Goal: Task Accomplishment & Management: Use online tool/utility

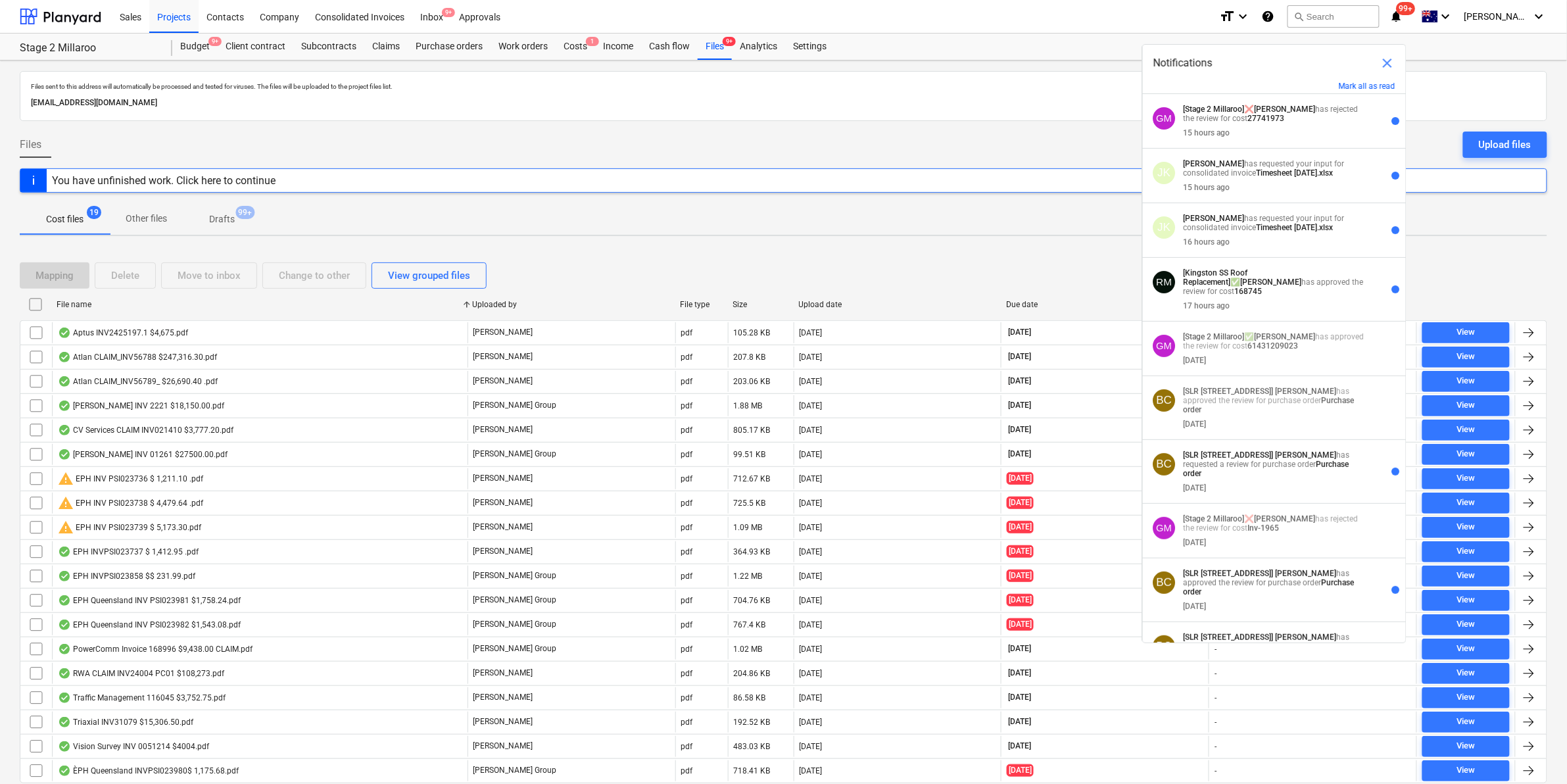
click at [1049, 130] on div at bounding box center [784, 126] width 1528 height 10
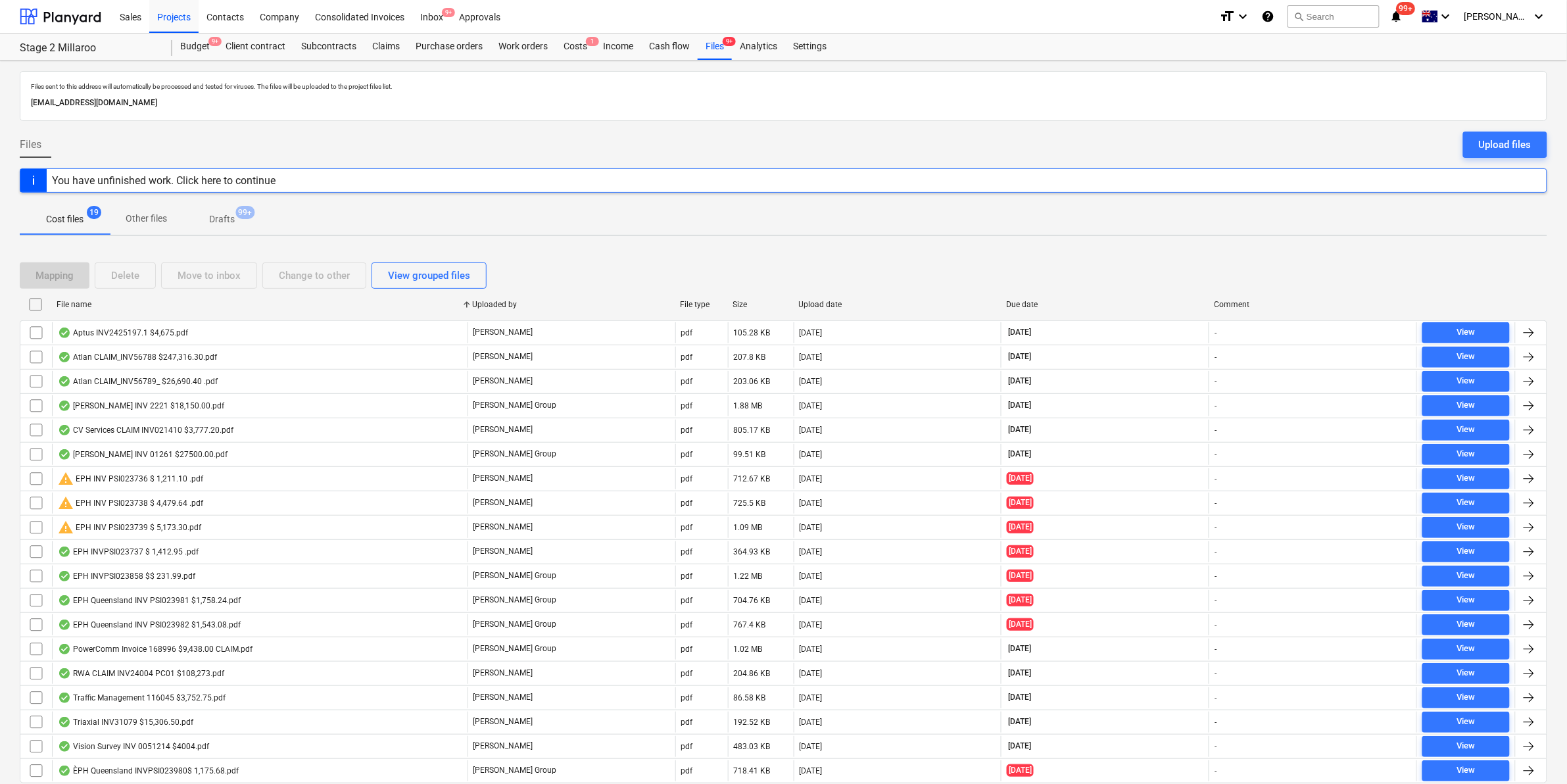
click at [1402, 3] on div "format_size keyboard_arrow_down help search Search notifications 99+ keyboard_a…" at bounding box center [1383, 16] width 328 height 33
click at [1403, 14] on icon "notifications" at bounding box center [1397, 16] width 13 height 16
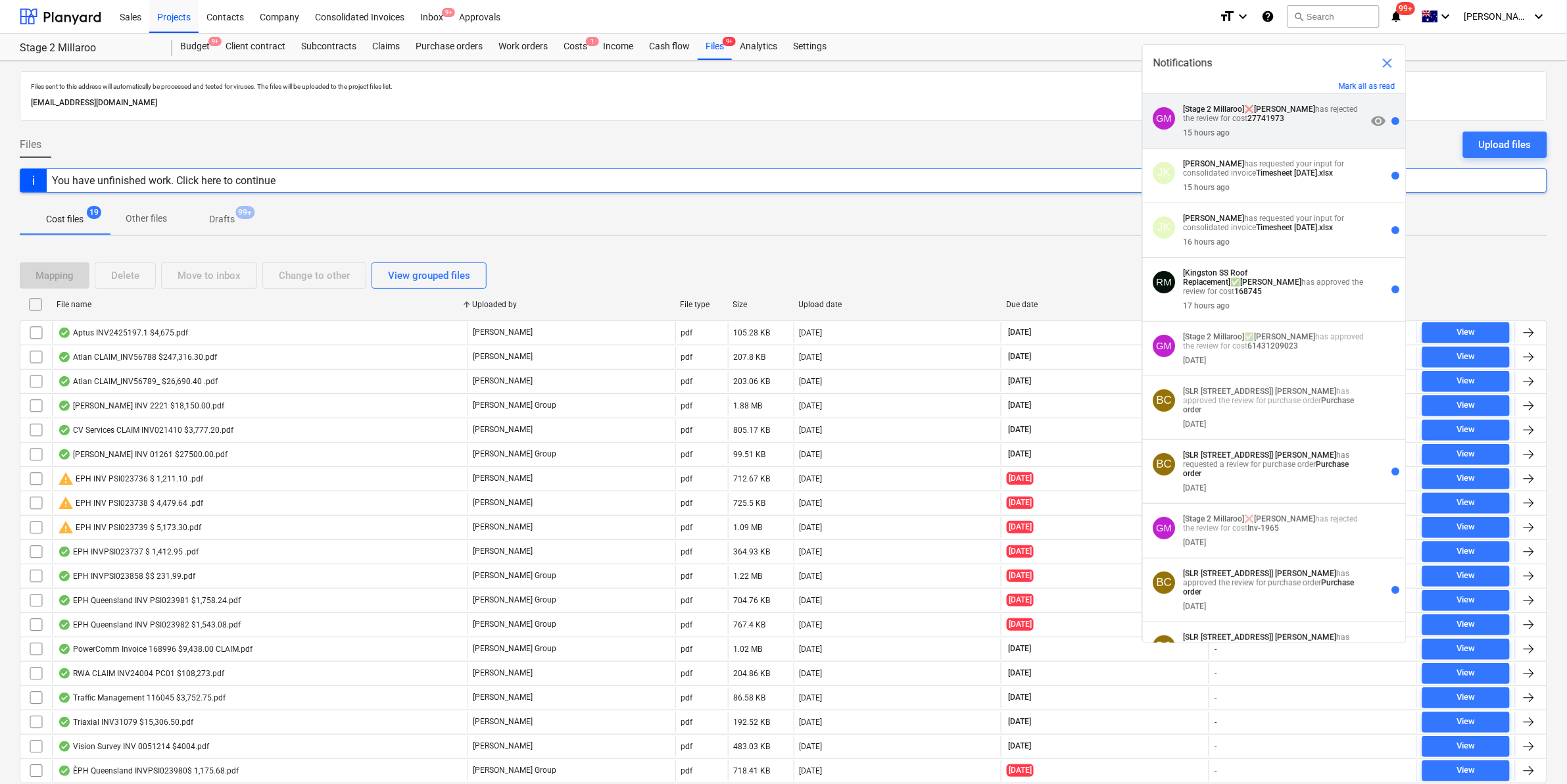
click at [1254, 115] on strong "27741973" at bounding box center [1267, 118] width 37 height 9
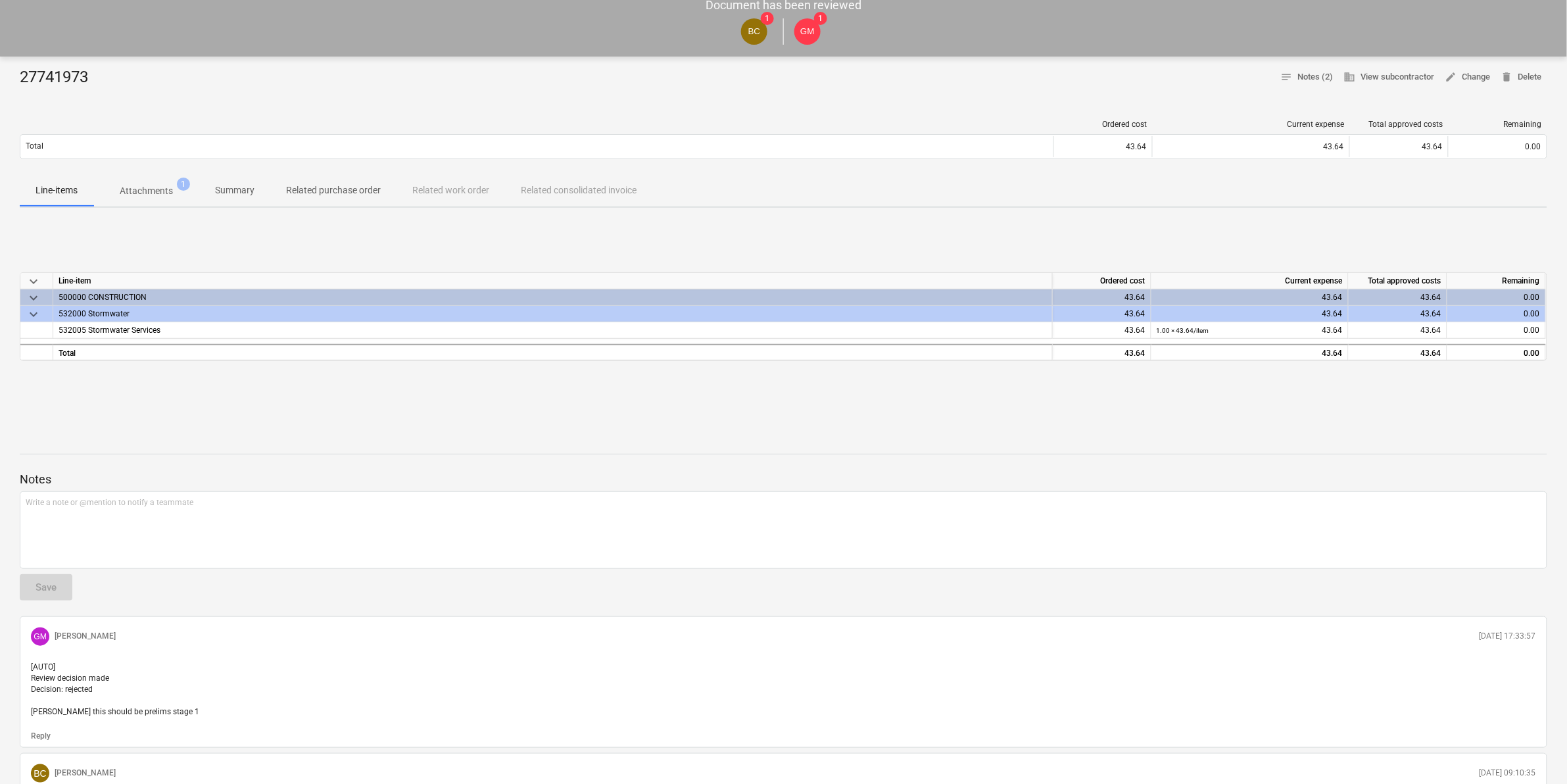
scroll to position [177, 0]
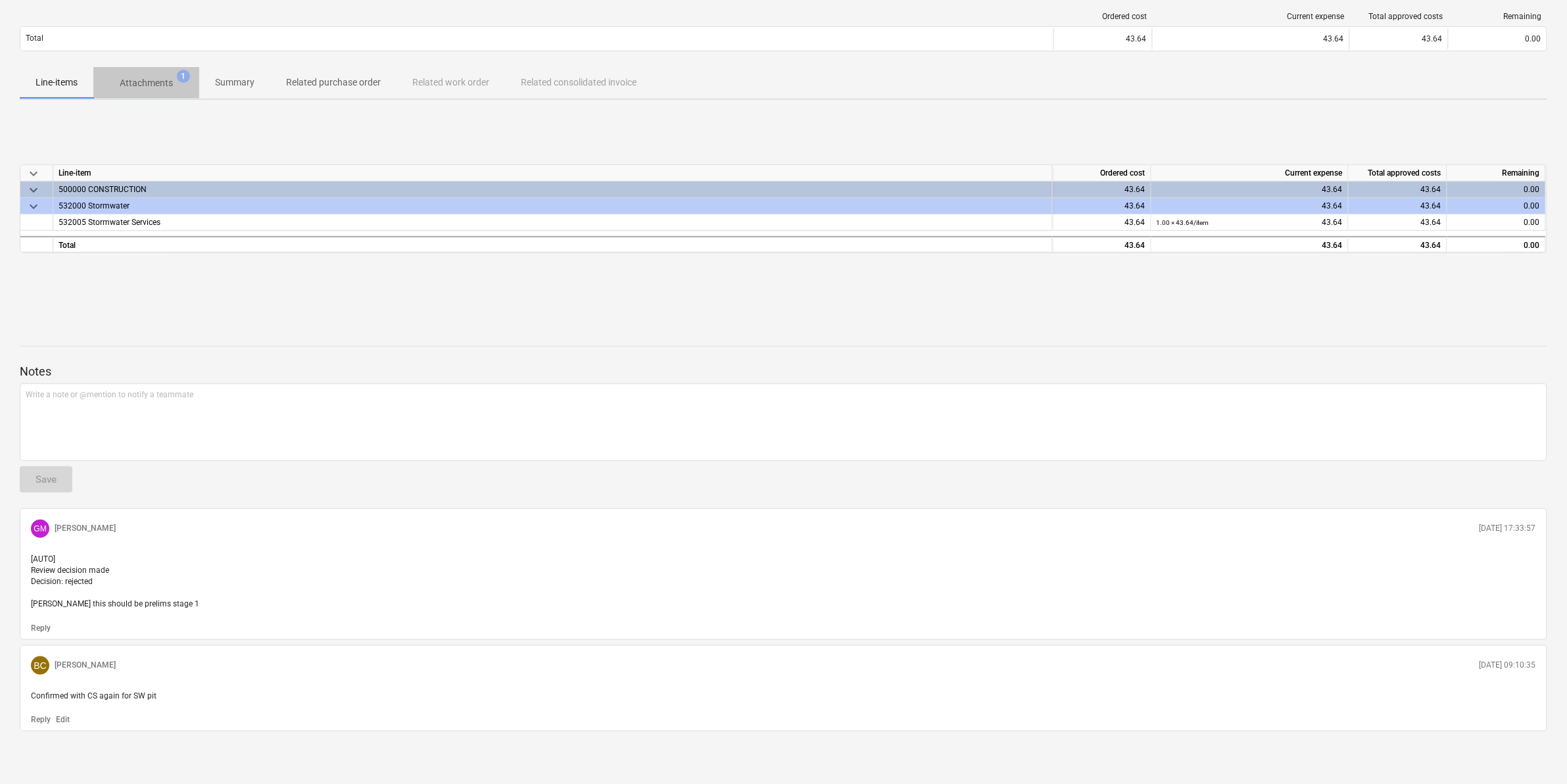
click at [153, 80] on p "Attachments" at bounding box center [146, 83] width 54 height 14
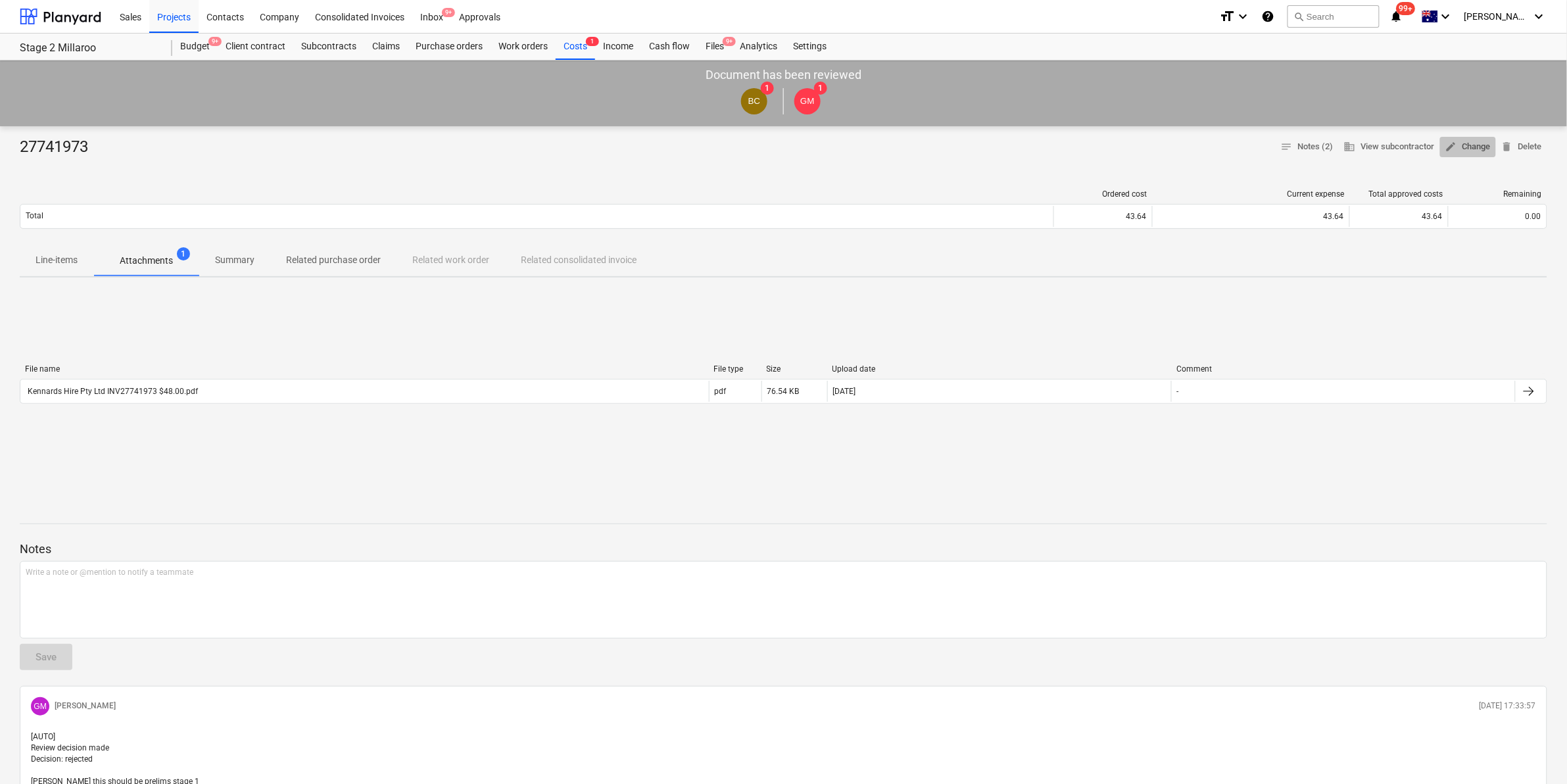
click at [1458, 151] on span "edit Change" at bounding box center [1468, 147] width 45 height 15
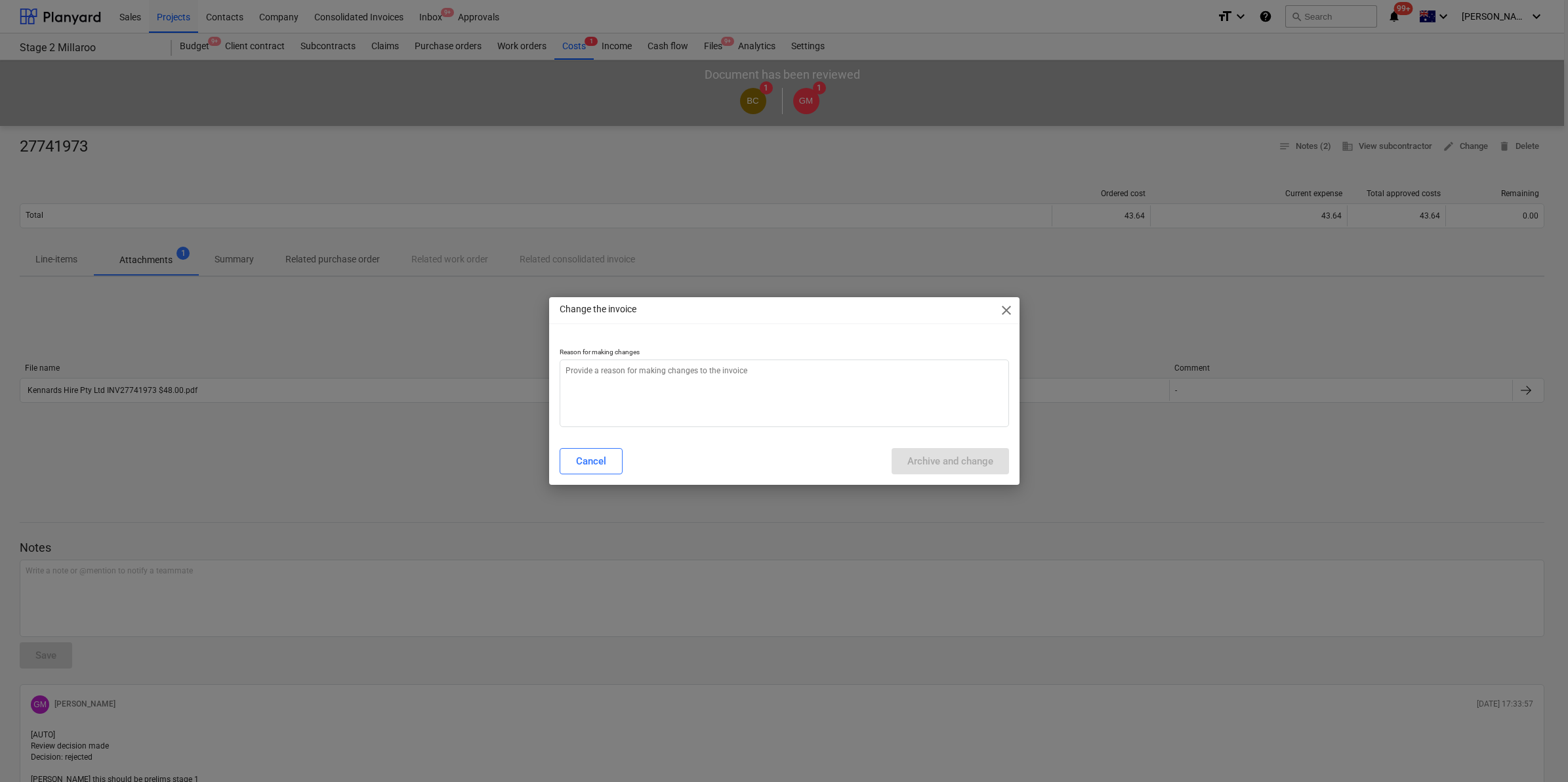
type textarea "x"
click at [673, 382] on textarea at bounding box center [784, 393] width 449 height 68
type textarea "c"
type textarea "x"
type textarea "ch"
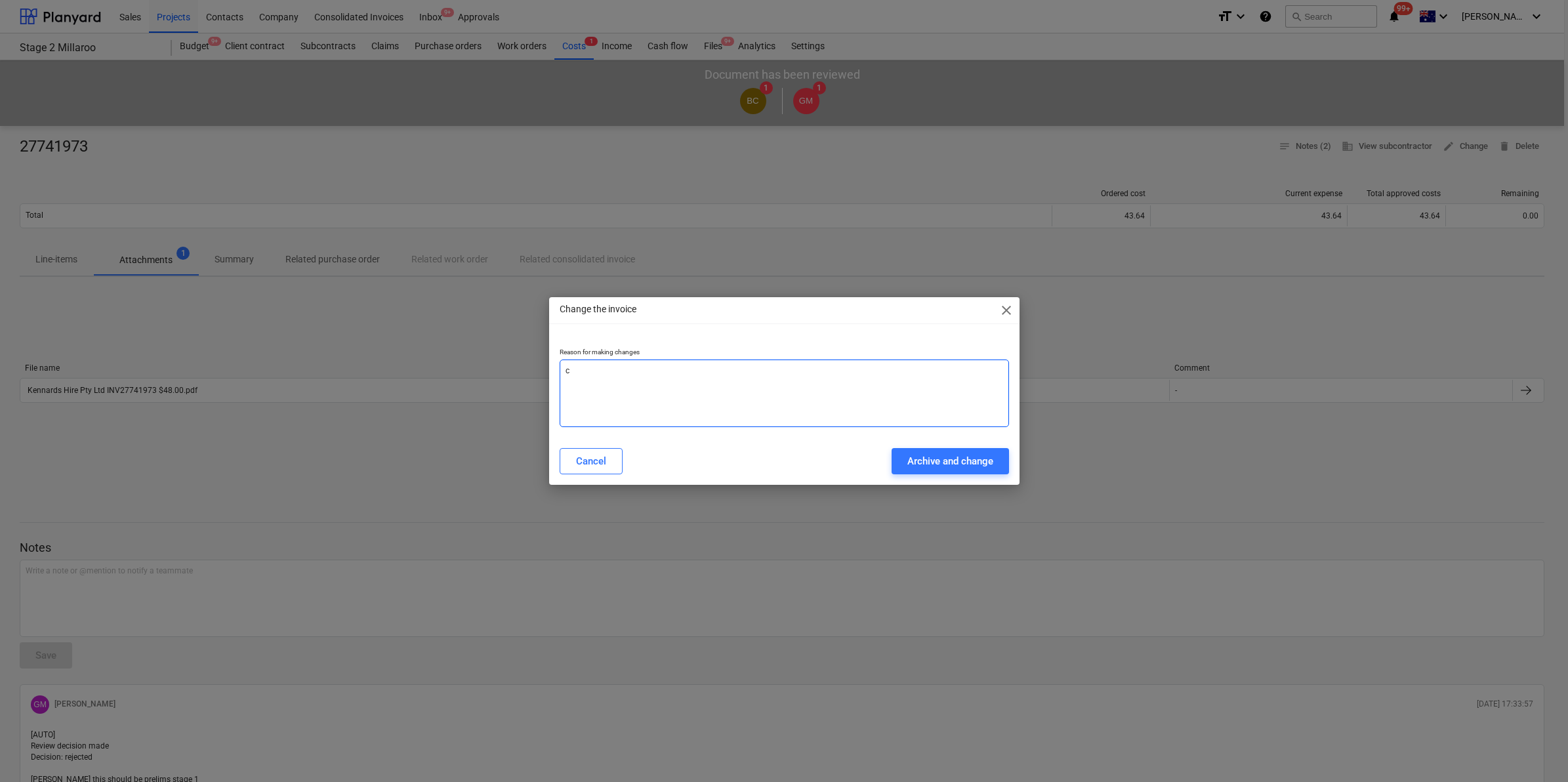
type textarea "x"
type textarea "cha"
type textarea "x"
type textarea "chan"
type textarea "x"
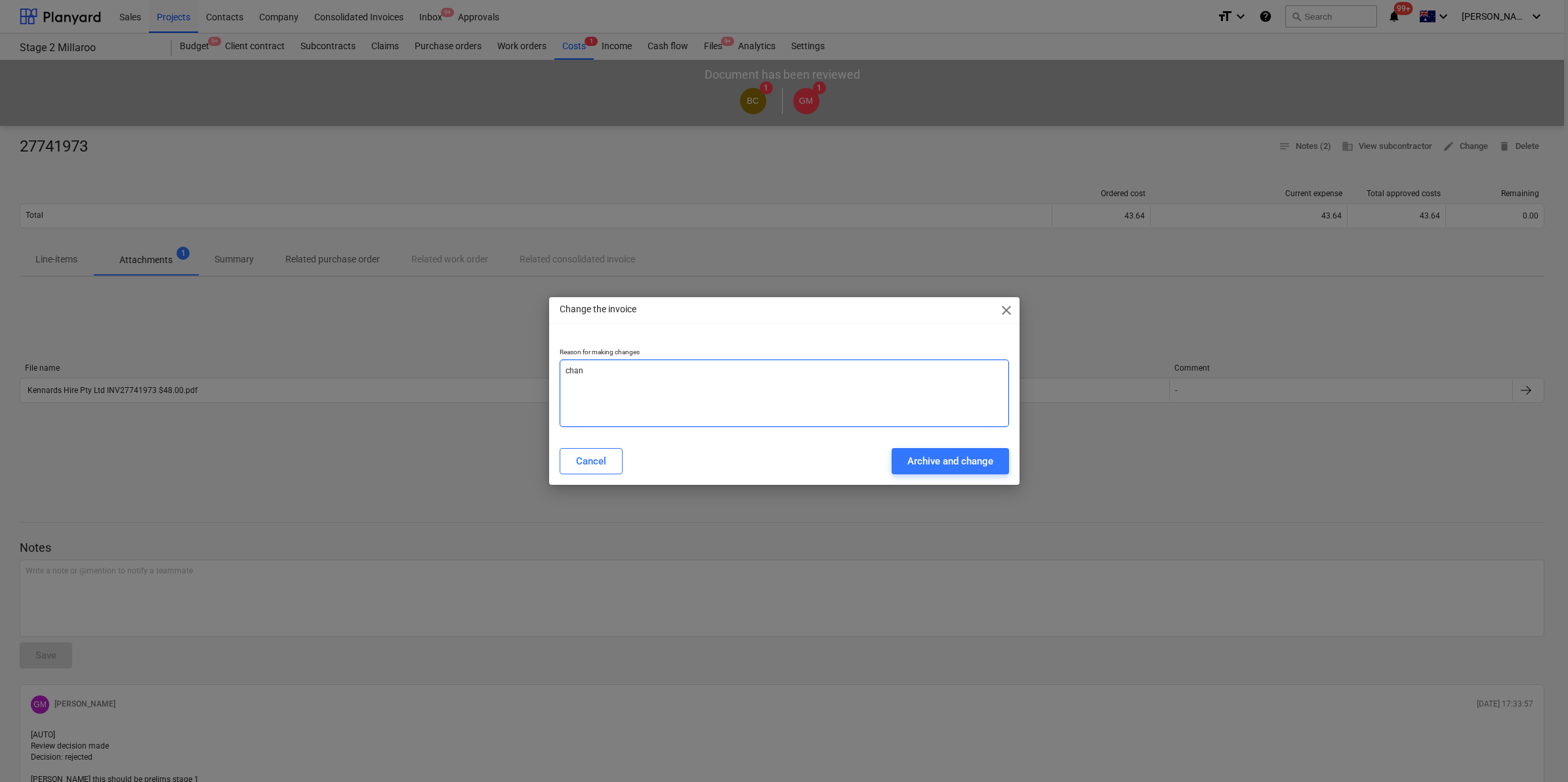
type textarea "[PERSON_NAME]"
type textarea "x"
type textarea "change"
type textarea "x"
type textarea "change"
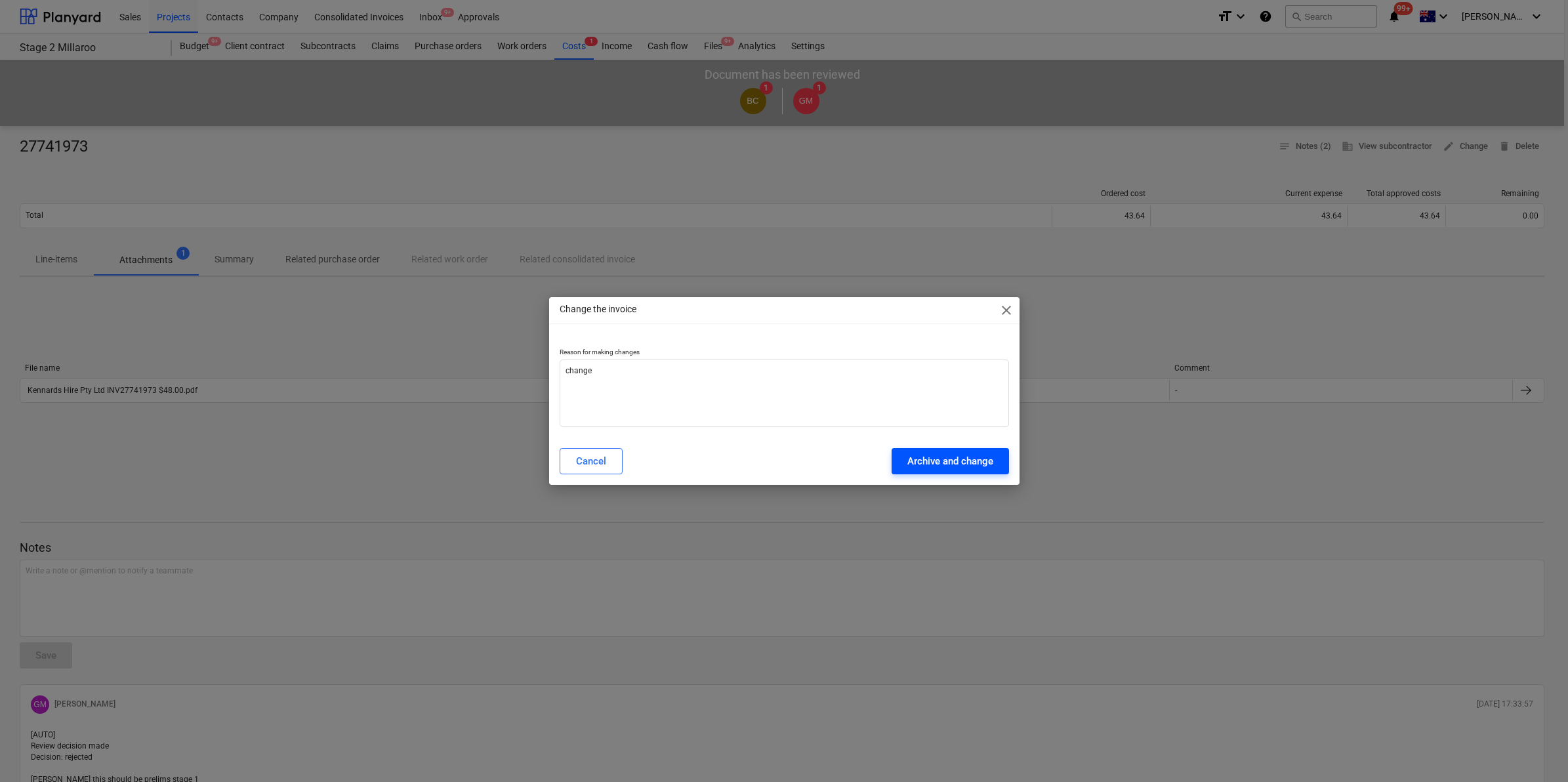
click at [950, 467] on div "Archive and change" at bounding box center [950, 461] width 86 height 17
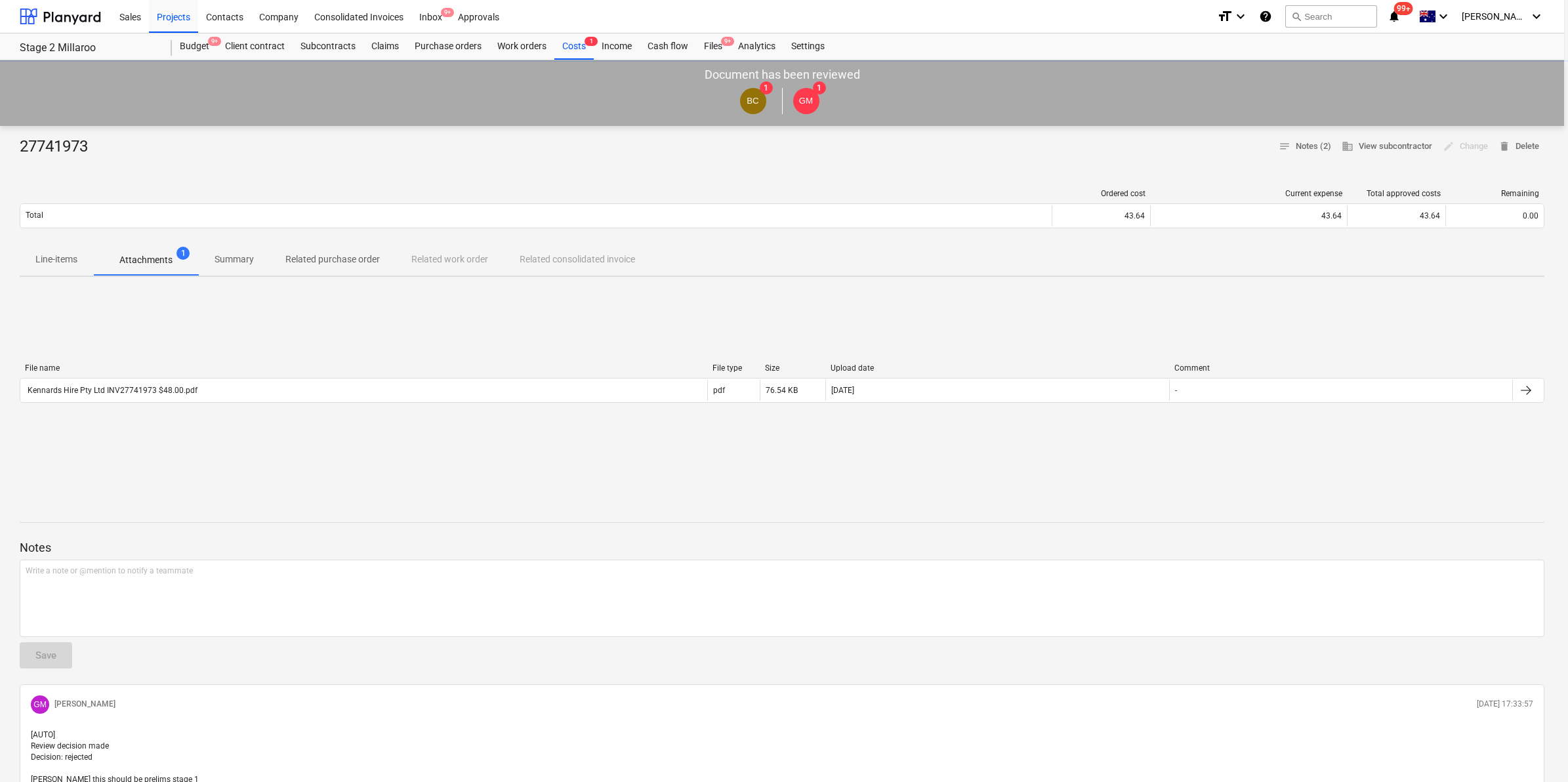
type textarea "x"
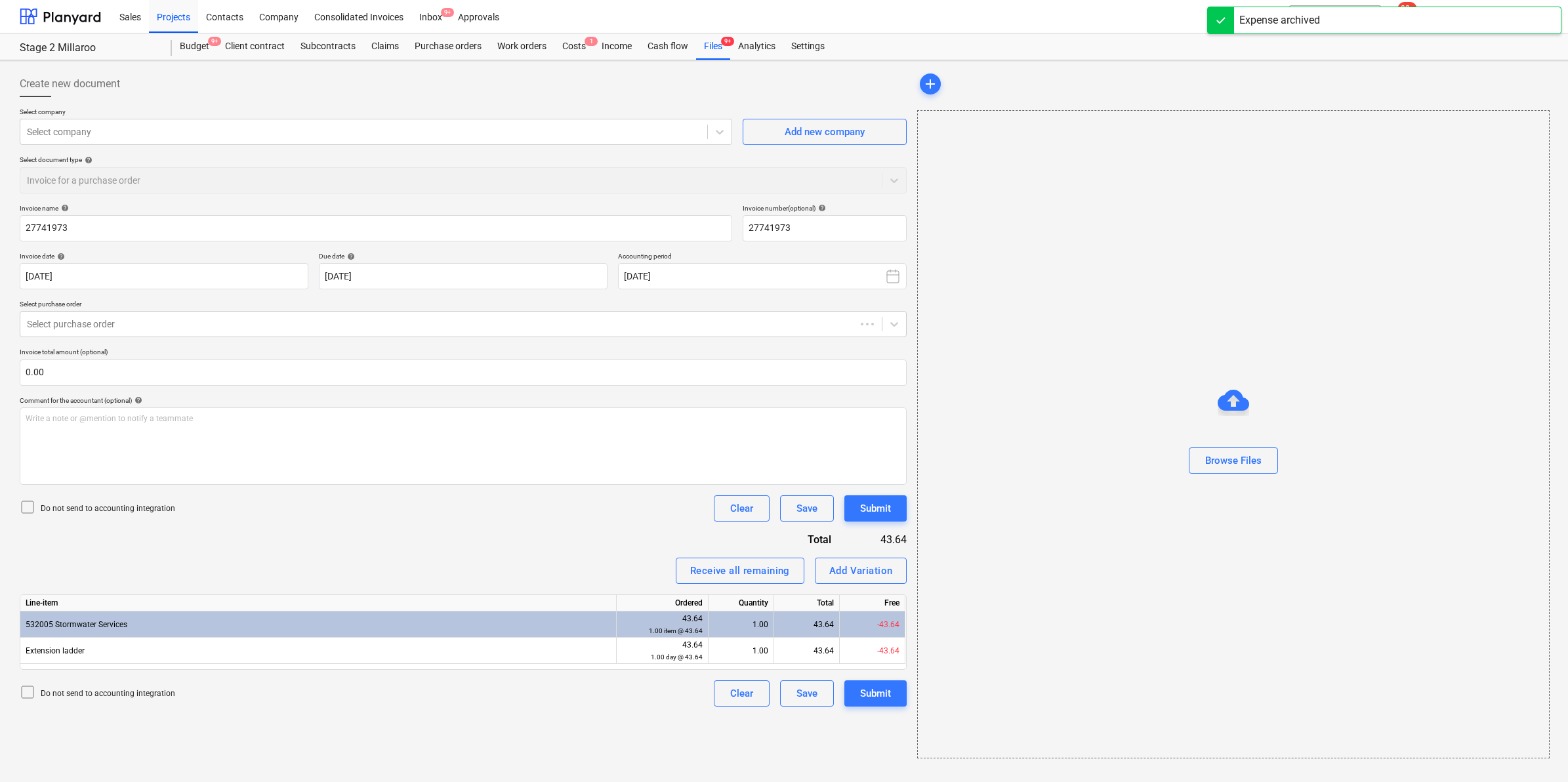
type input "27741973"
type input "[DATE]"
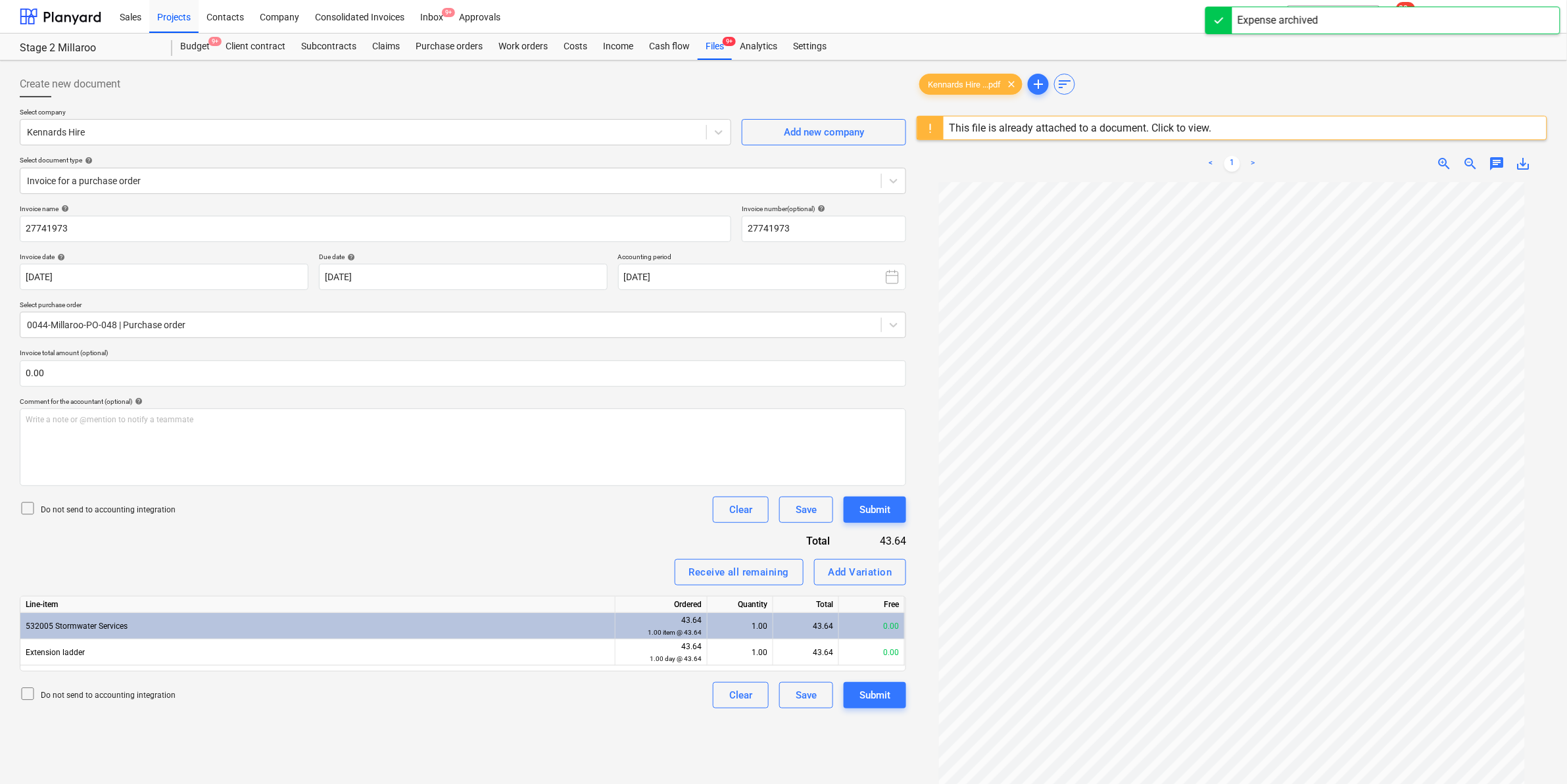
click at [582, 627] on div "532005 Stormwater Services" at bounding box center [318, 626] width 595 height 26
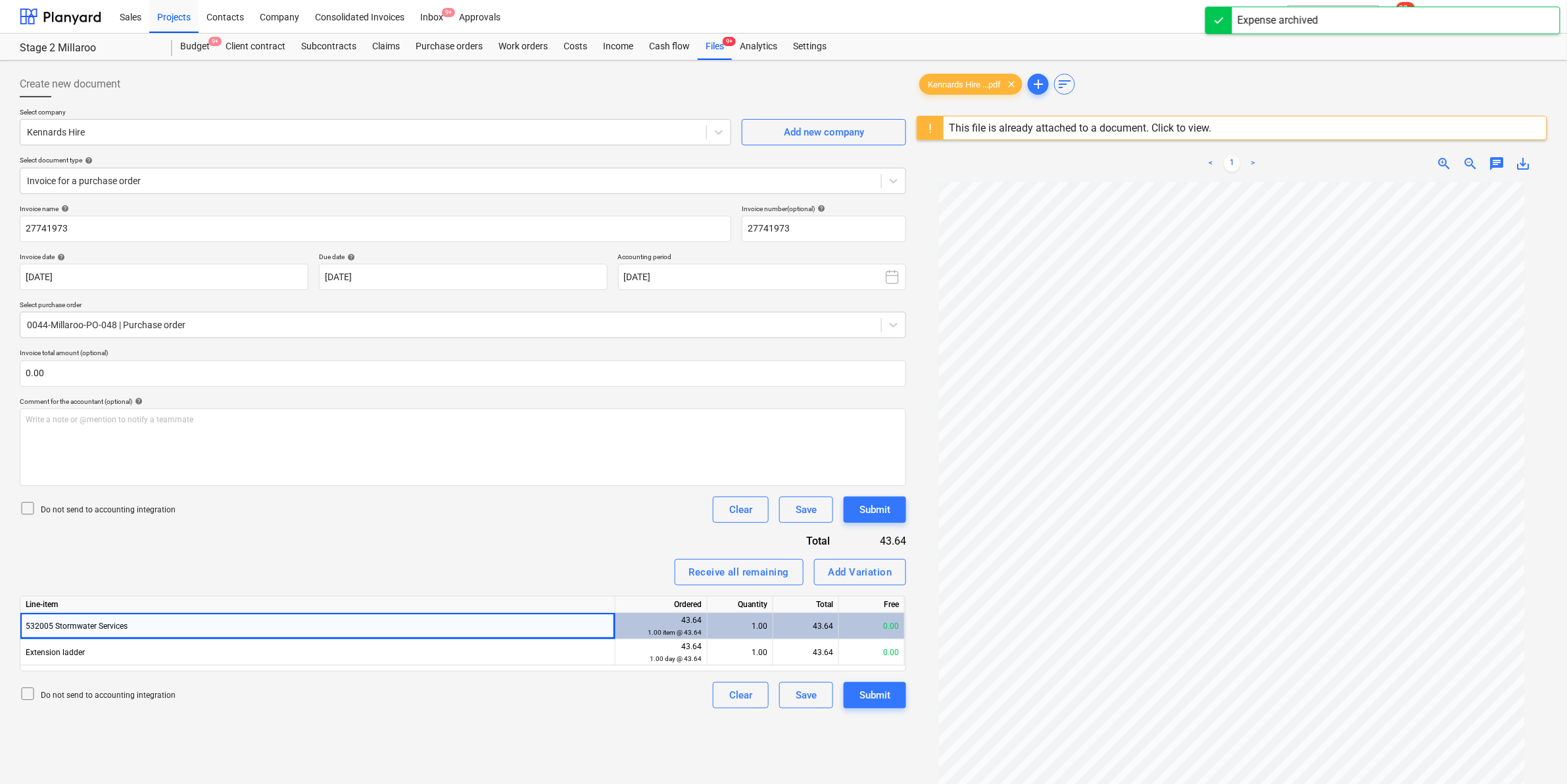
click at [498, 625] on div "532005 Stormwater Services" at bounding box center [318, 626] width 595 height 26
click at [484, 625] on div "532005 Stormwater Services" at bounding box center [318, 626] width 595 height 26
click at [485, 625] on div "532005 Stormwater Services" at bounding box center [318, 626] width 595 height 26
drag, startPoint x: 485, startPoint y: 625, endPoint x: 387, endPoint y: 557, distance: 119.3
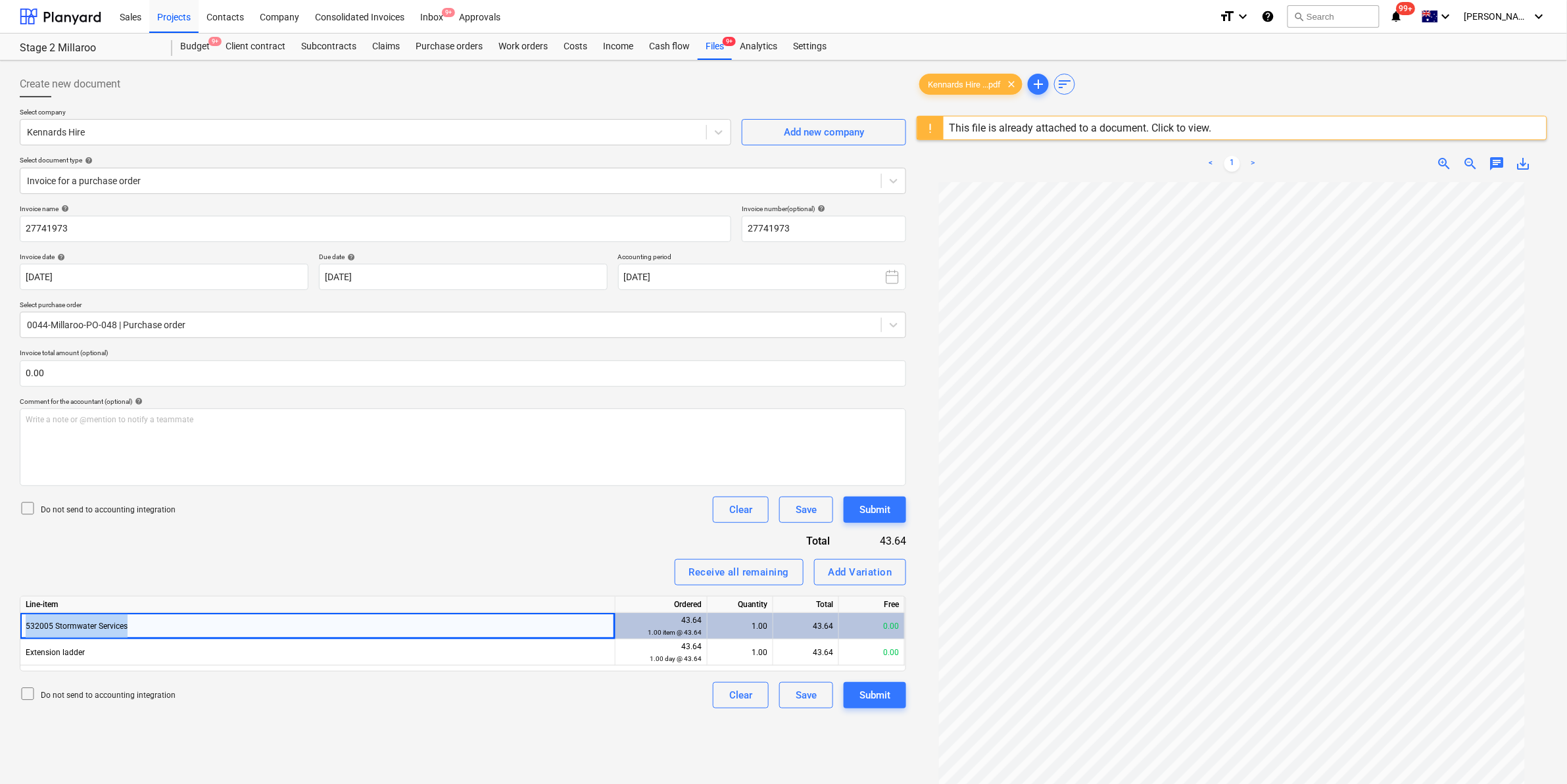
click at [387, 557] on div "Invoice name help 27741973 Invoice number (optional) help 27741973 Invoice date…" at bounding box center [463, 456] width 887 height 504
click at [713, 49] on div "Files 9+" at bounding box center [715, 47] width 34 height 26
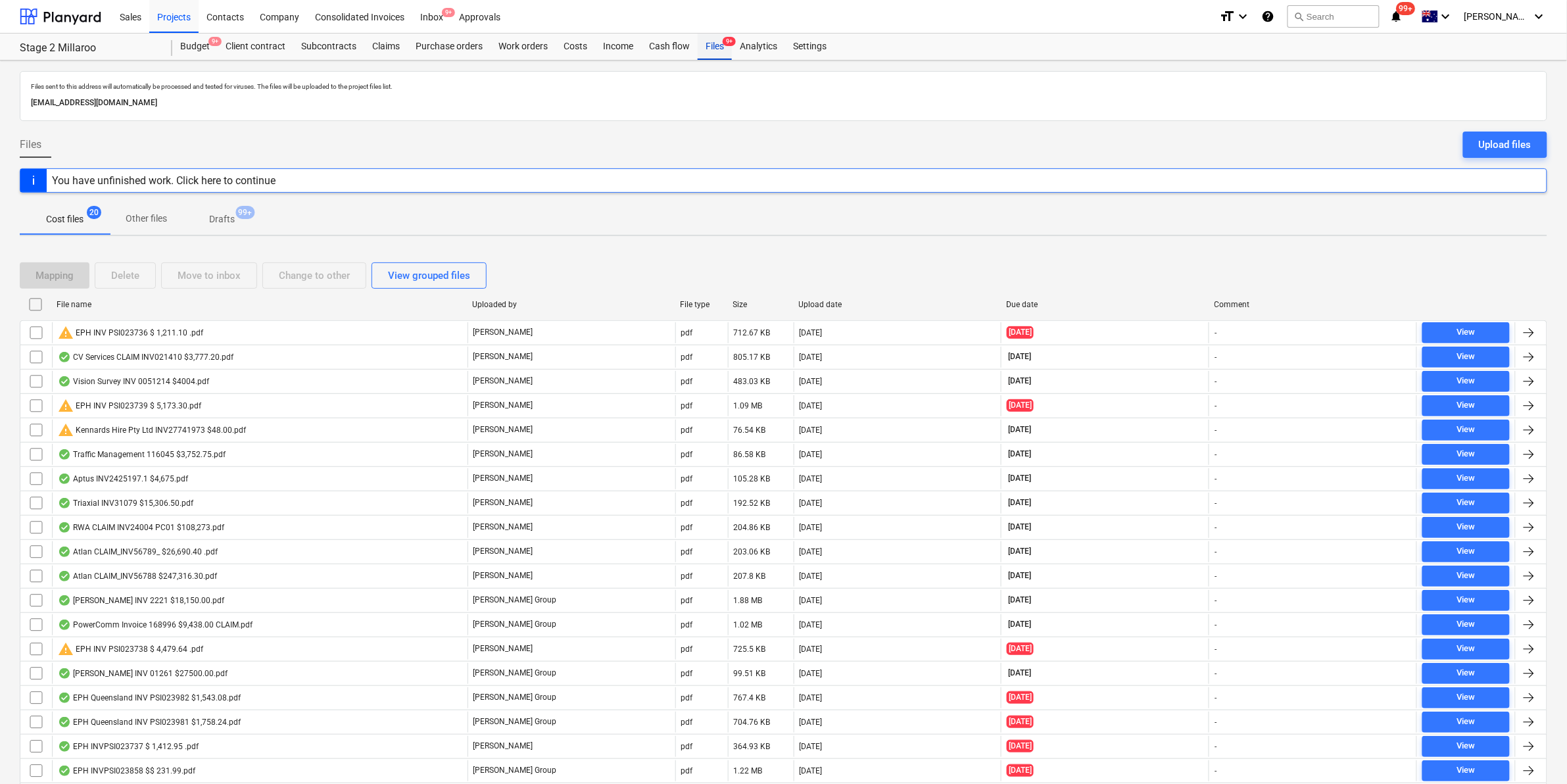
click at [722, 49] on div "Files 9+" at bounding box center [715, 47] width 34 height 26
